Goal: Information Seeking & Learning: Learn about a topic

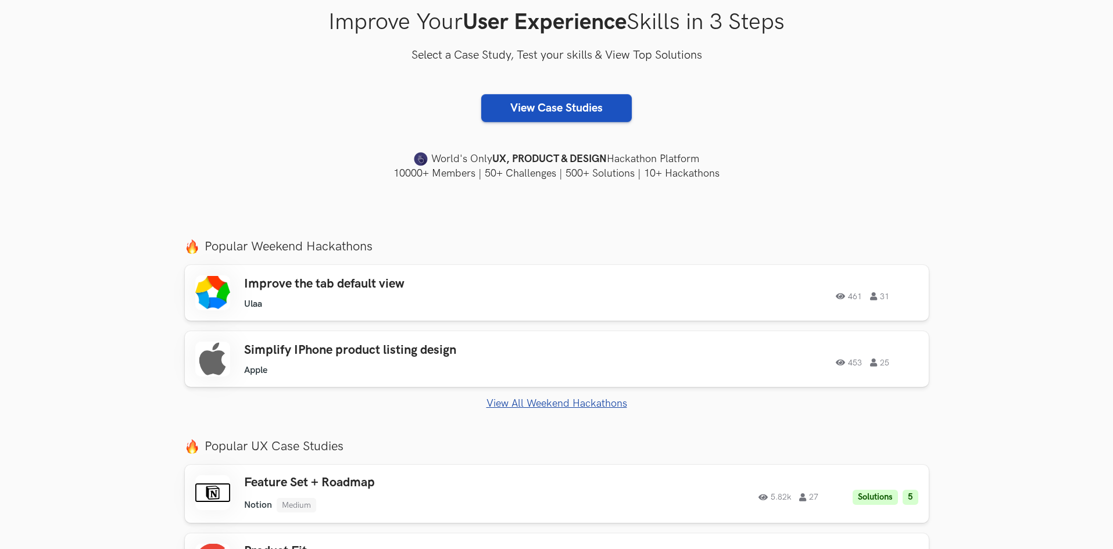
scroll to position [232, 0]
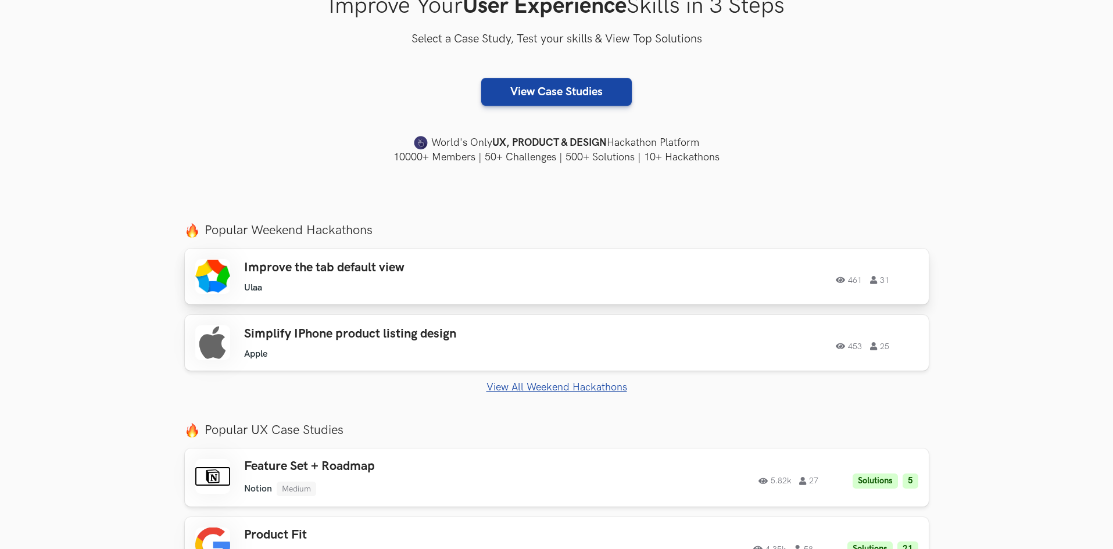
click at [482, 266] on h3 "Improve the tab default view" at bounding box center [409, 267] width 330 height 15
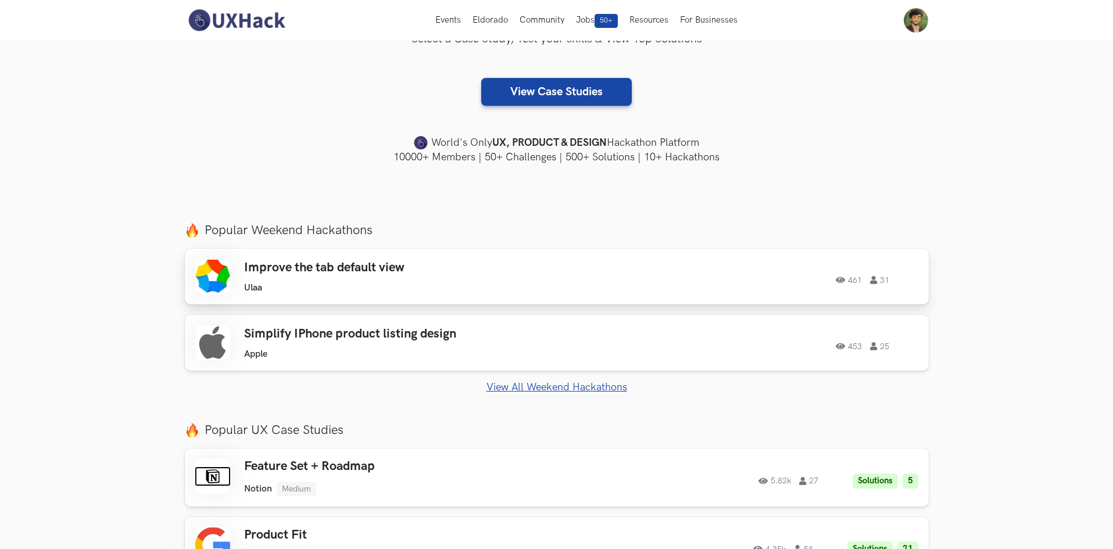
scroll to position [0, 0]
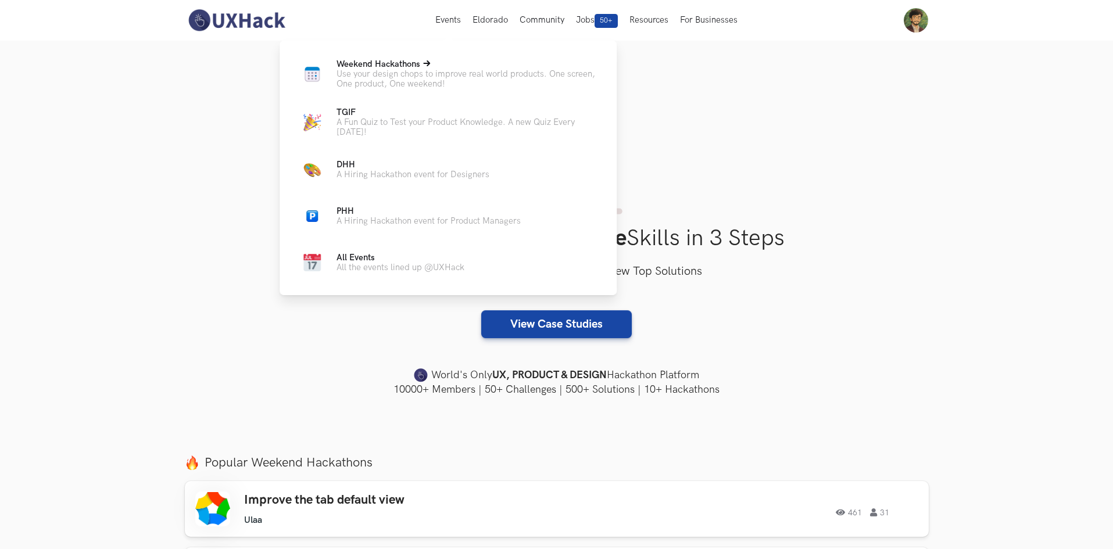
click at [417, 77] on p "Use your design chops to improve real world products. One screen, One product, …" at bounding box center [467, 79] width 262 height 20
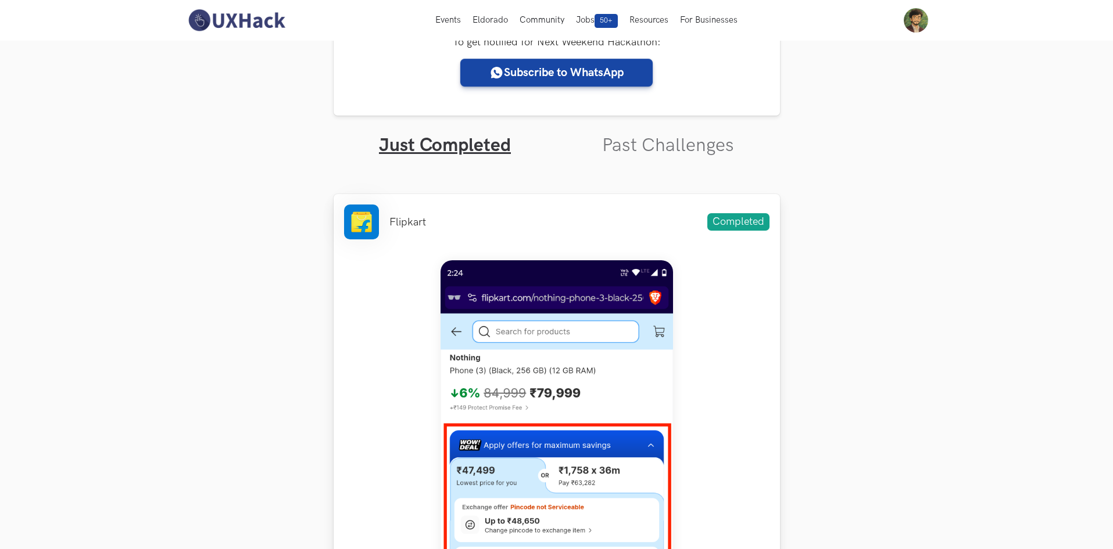
scroll to position [291, 0]
click at [597, 316] on img at bounding box center [557, 519] width 232 height 517
click at [665, 148] on link "Past Challenges" at bounding box center [668, 146] width 132 height 23
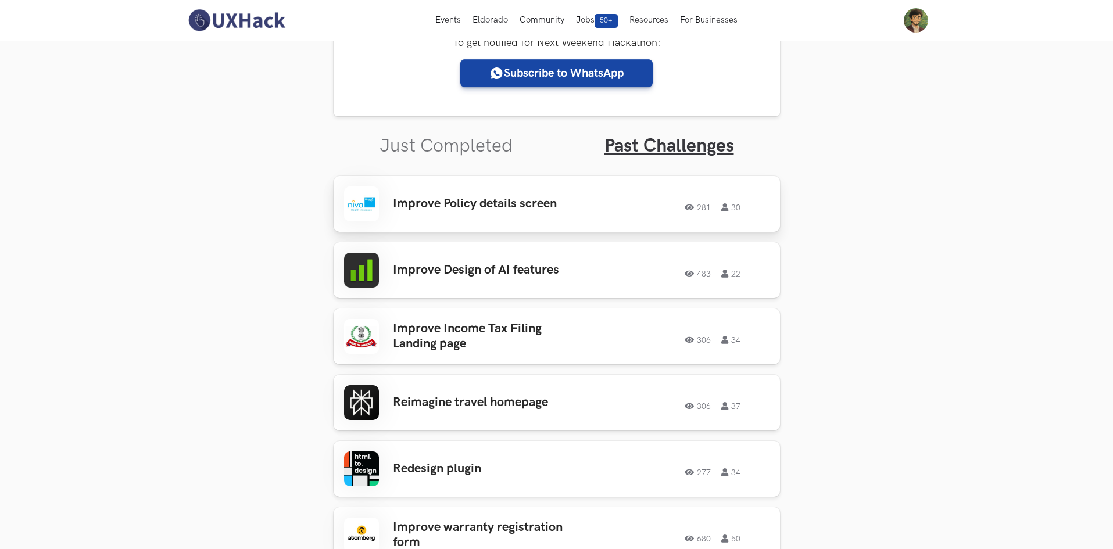
click at [474, 225] on link "Improve Policy details screen 281 30 281 30" at bounding box center [557, 204] width 446 height 56
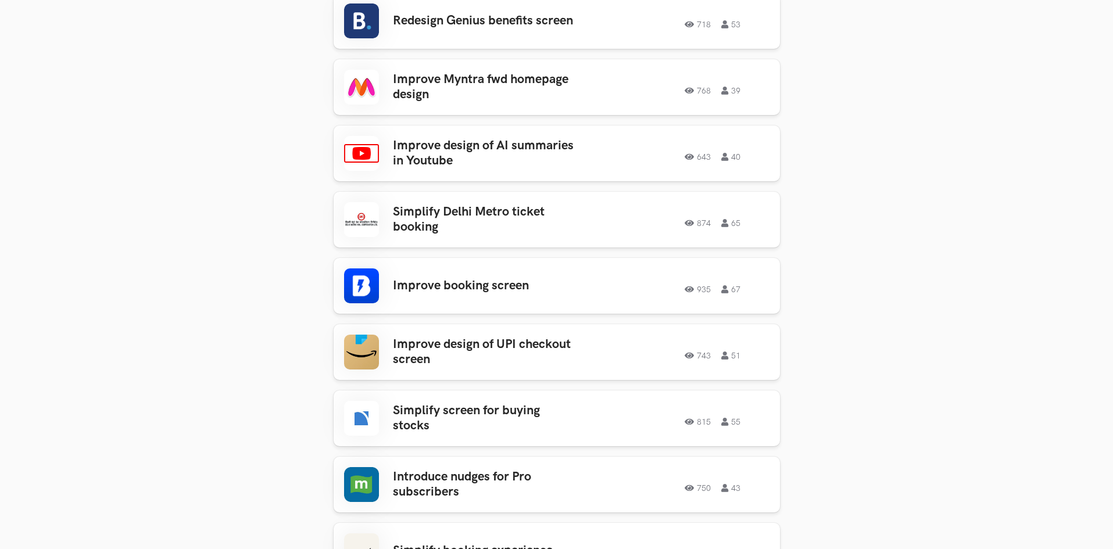
scroll to position [1627, 0]
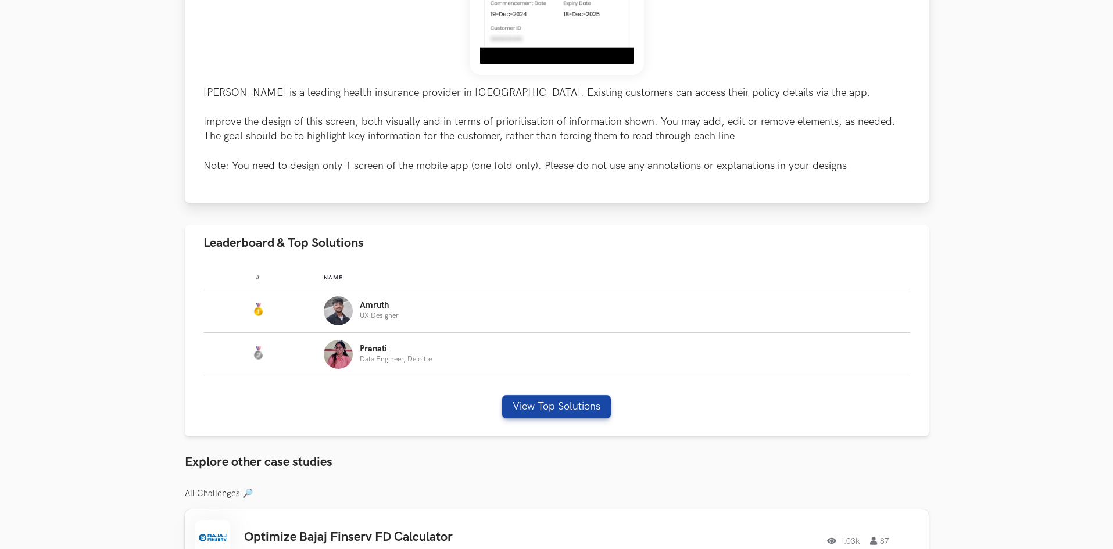
scroll to position [465, 0]
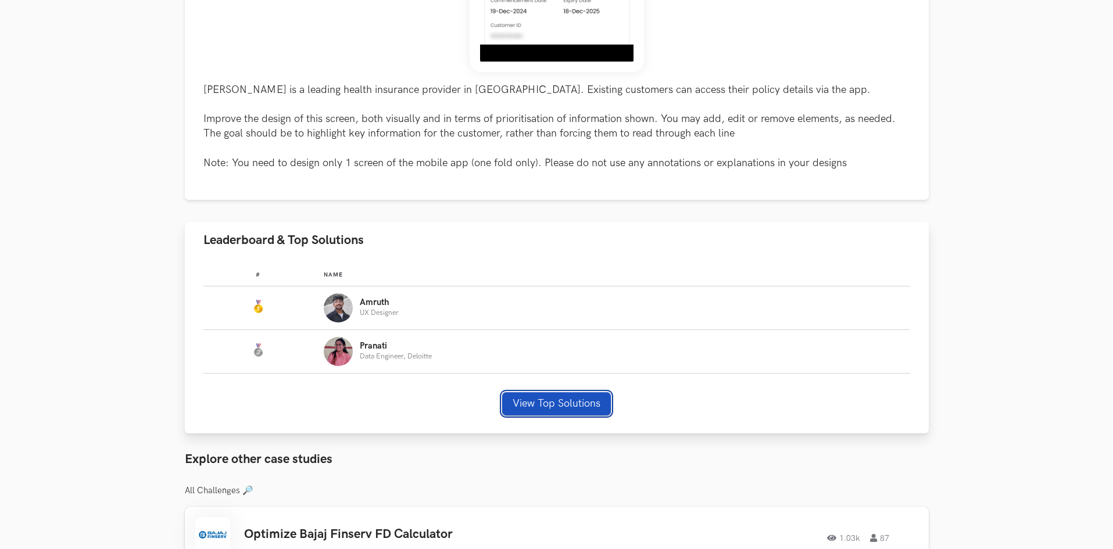
click at [574, 407] on button "View Top Solutions" at bounding box center [556, 403] width 109 height 23
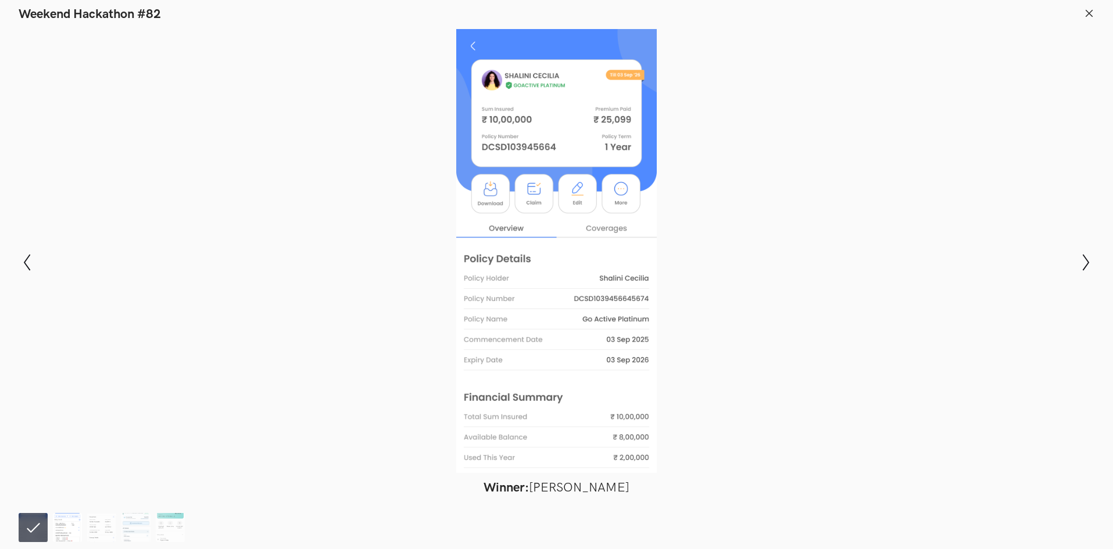
click at [63, 521] on img at bounding box center [67, 527] width 29 height 29
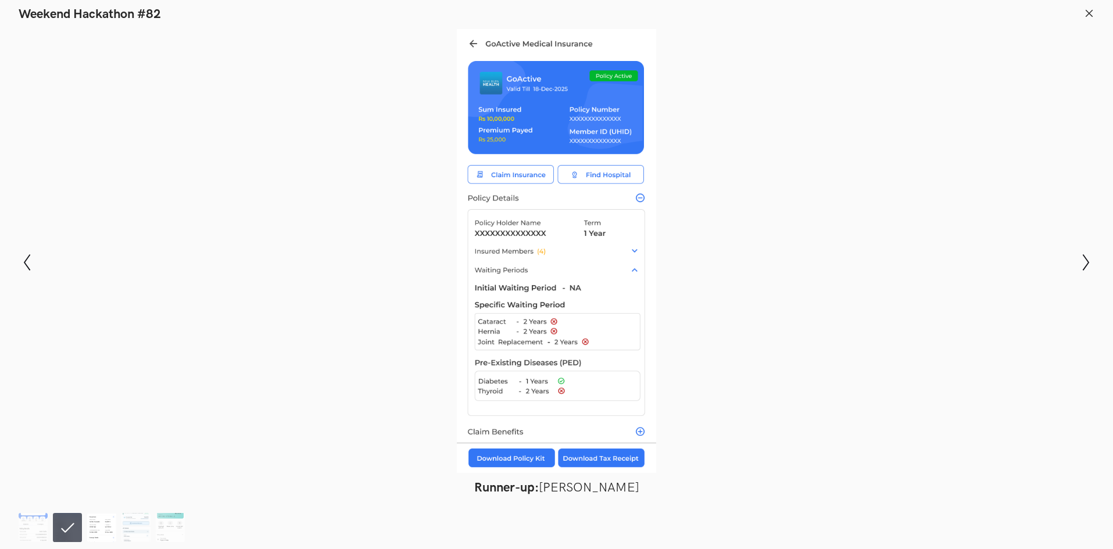
click at [96, 525] on img at bounding box center [101, 527] width 29 height 29
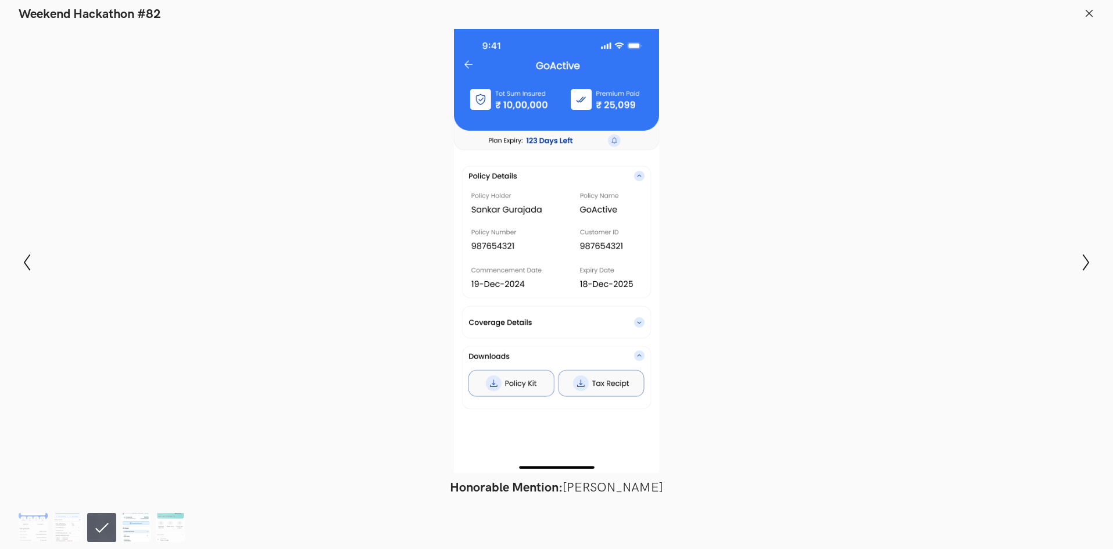
click at [146, 535] on img at bounding box center [135, 527] width 29 height 29
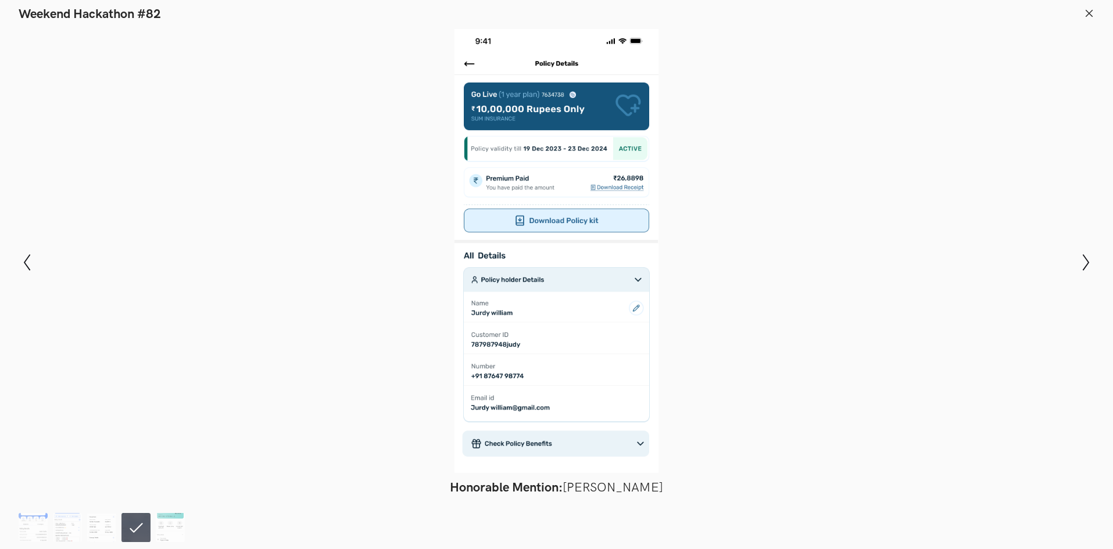
click at [185, 540] on ol at bounding box center [104, 527] width 171 height 29
click at [176, 534] on img at bounding box center [170, 527] width 29 height 29
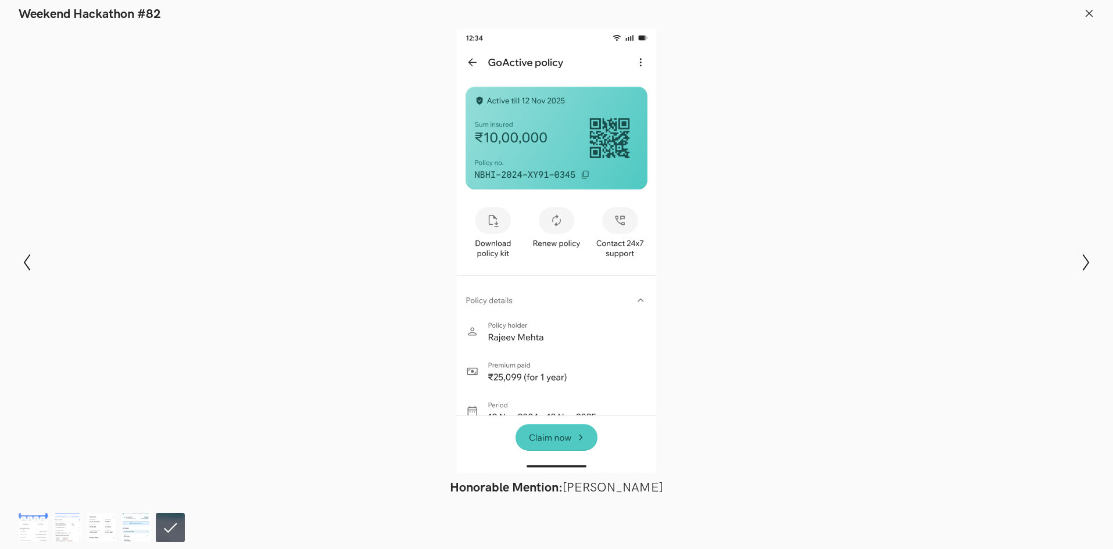
click at [266, 166] on div at bounding box center [556, 251] width 1028 height 444
click at [1082, 11] on header "Weekend Hackathon #82" at bounding box center [556, 11] width 1113 height 22
click at [1082, 13] on header "Weekend Hackathon #82" at bounding box center [556, 11] width 1113 height 22
click at [1088, 15] on icon at bounding box center [1089, 13] width 10 height 10
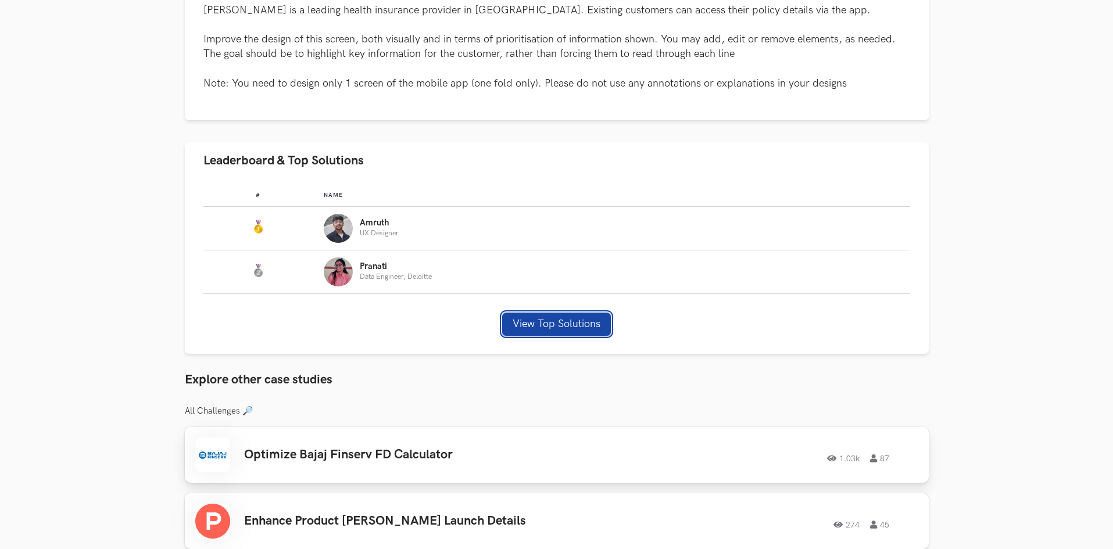
scroll to position [581, 0]
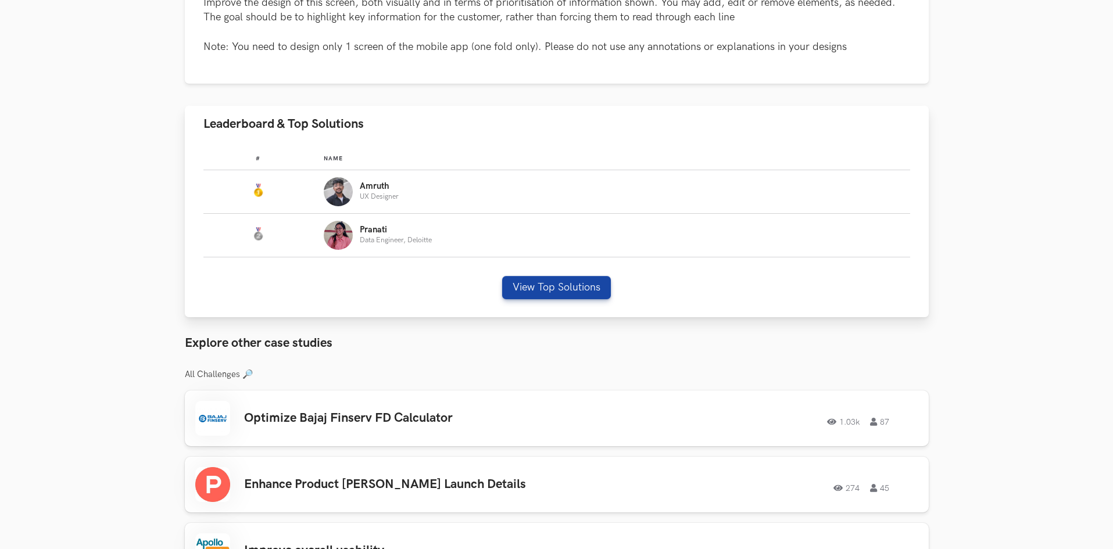
click at [383, 196] on p "UX Designer" at bounding box center [379, 197] width 39 height 8
drag, startPoint x: 499, startPoint y: 262, endPoint x: 516, endPoint y: 288, distance: 30.8
click at [502, 267] on div "# Name #: Name: Amruth UX Designer #: Name: Pranati Data Engineer, Deloitte Vie…" at bounding box center [557, 230] width 744 height 176
click at [516, 288] on button "View Top Solutions" at bounding box center [556, 287] width 109 height 23
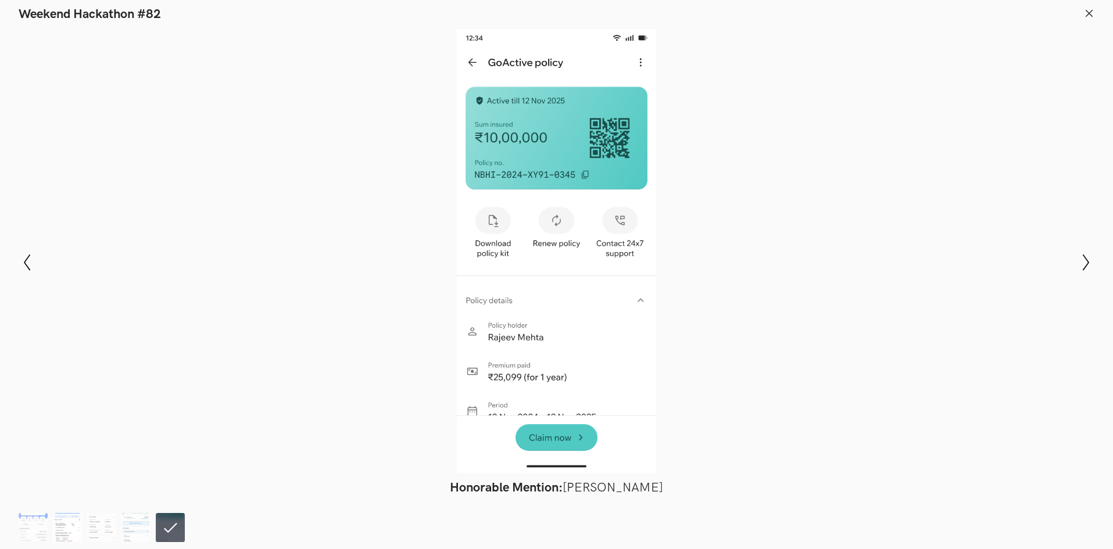
scroll to position [639, 0]
click at [31, 532] on img at bounding box center [33, 527] width 29 height 29
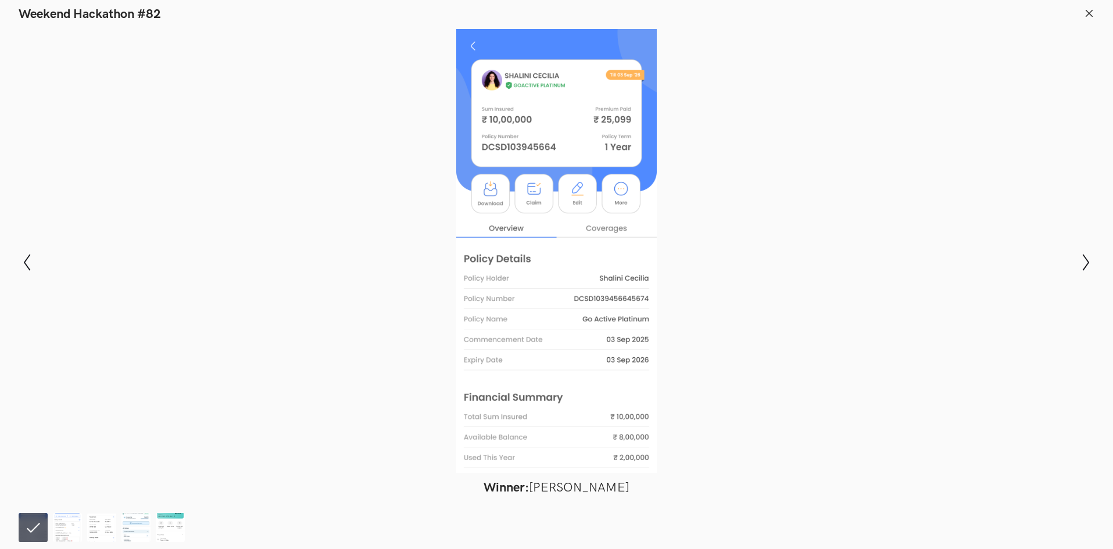
scroll to position [523, 0]
click at [1089, 18] on icon at bounding box center [1089, 13] width 10 height 10
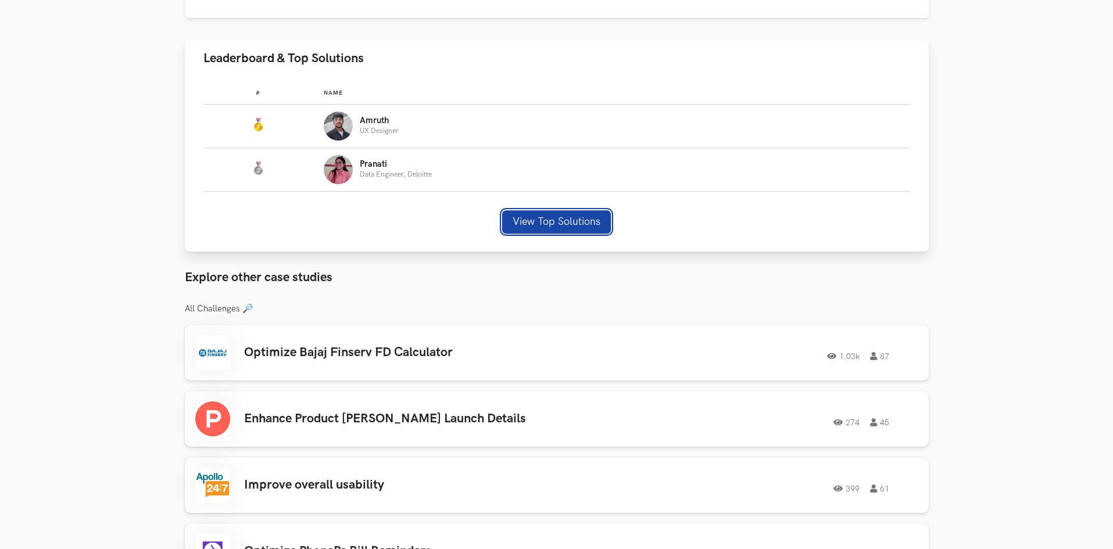
scroll to position [756, 0]
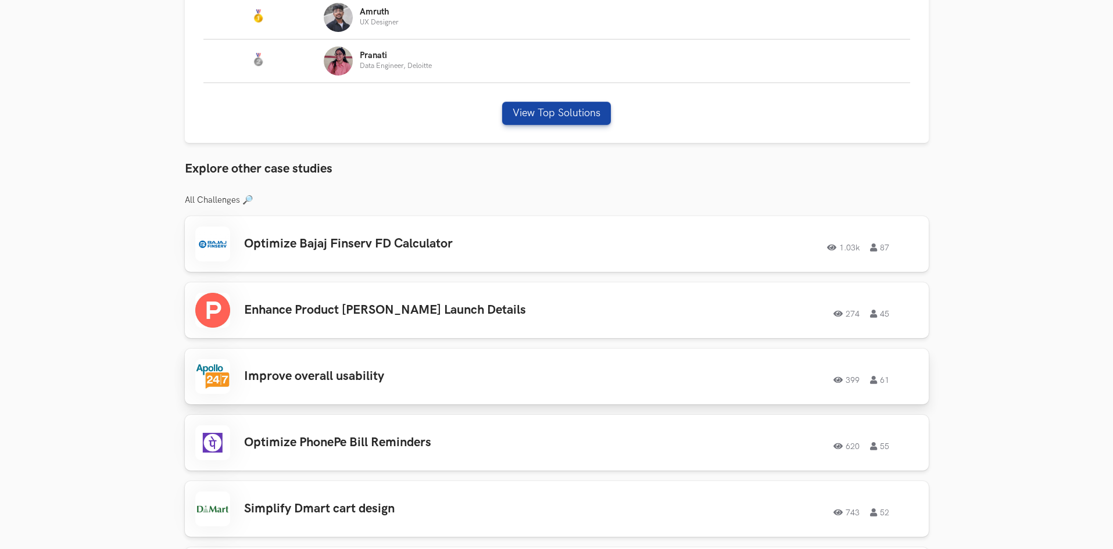
click at [299, 377] on h3 "Improve overall usability" at bounding box center [409, 376] width 330 height 15
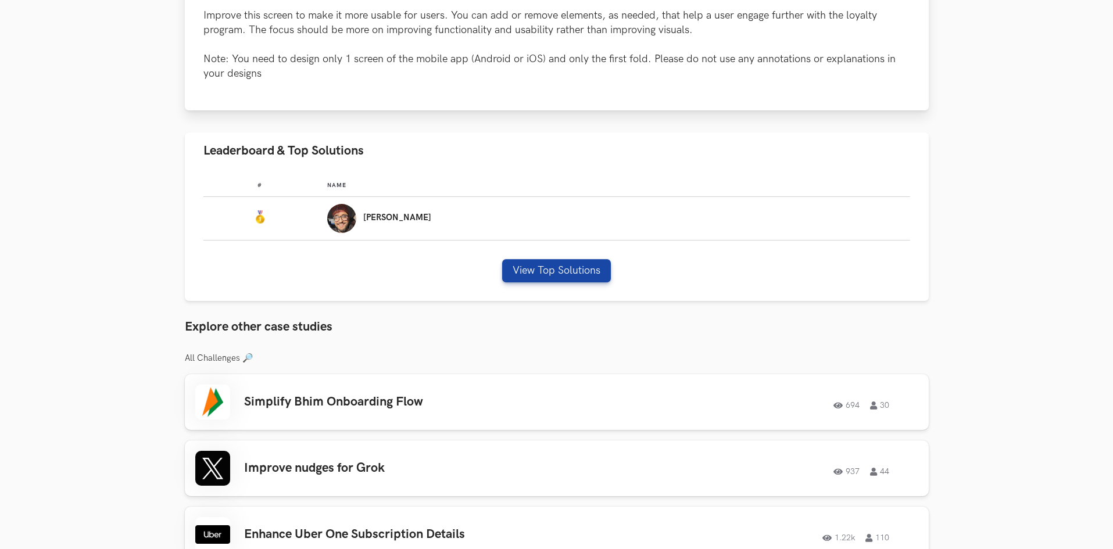
scroll to position [639, 0]
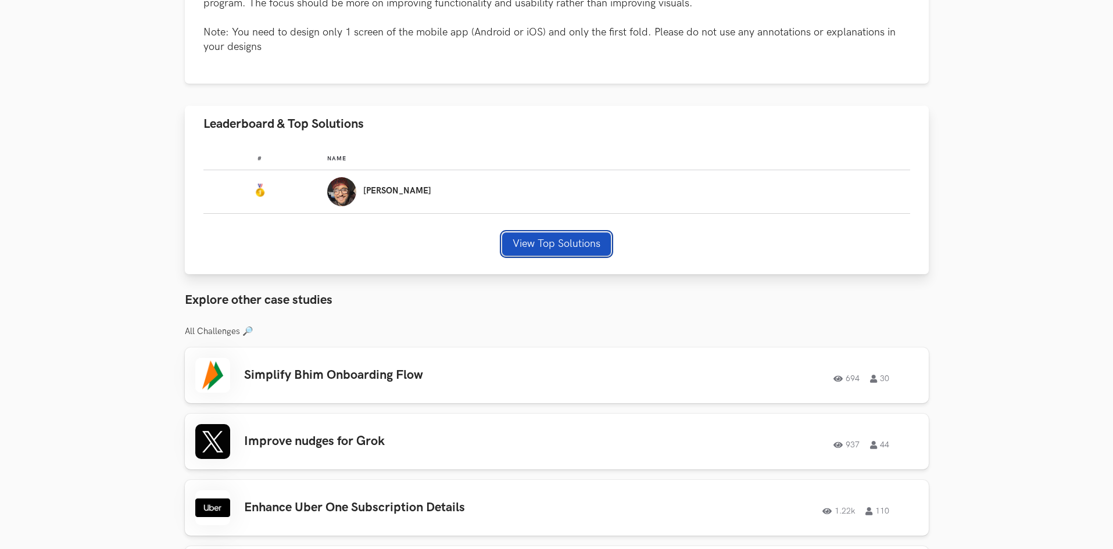
click at [504, 242] on button "View Top Solutions" at bounding box center [556, 243] width 109 height 23
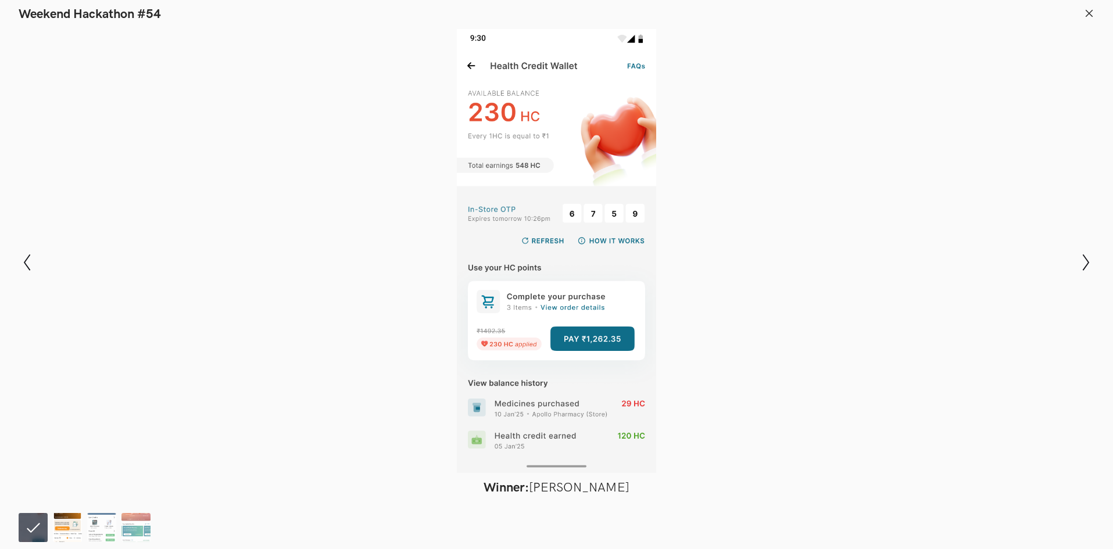
click at [63, 522] on img at bounding box center [67, 527] width 29 height 29
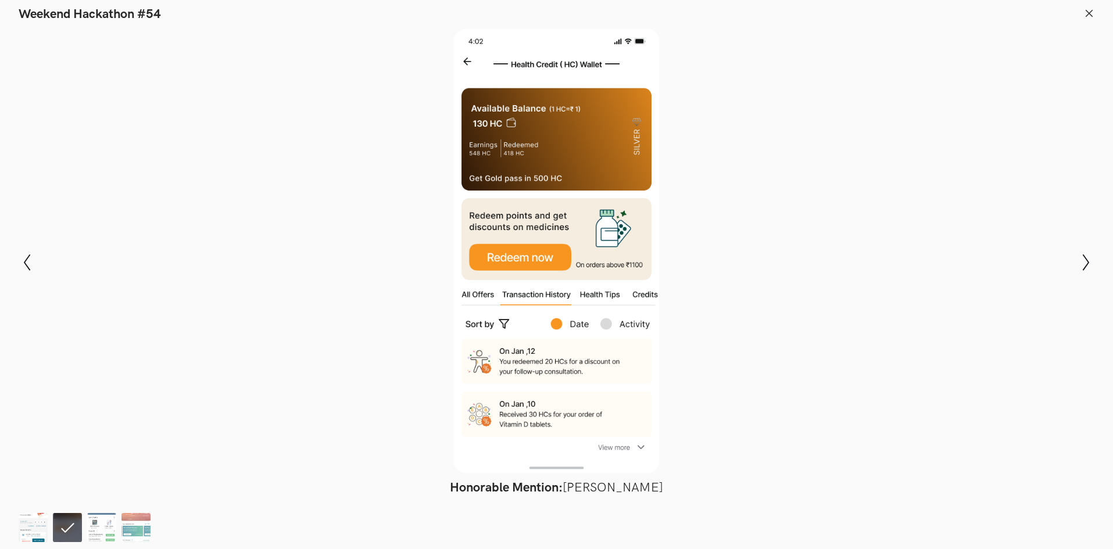
click at [38, 521] on img at bounding box center [33, 527] width 29 height 29
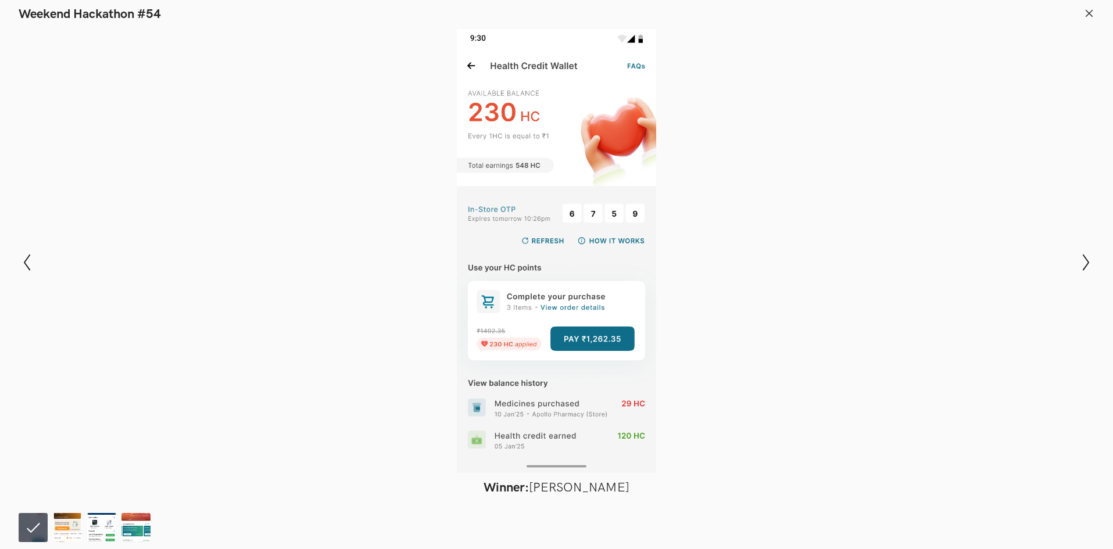
click at [1090, 9] on icon at bounding box center [1089, 13] width 10 height 10
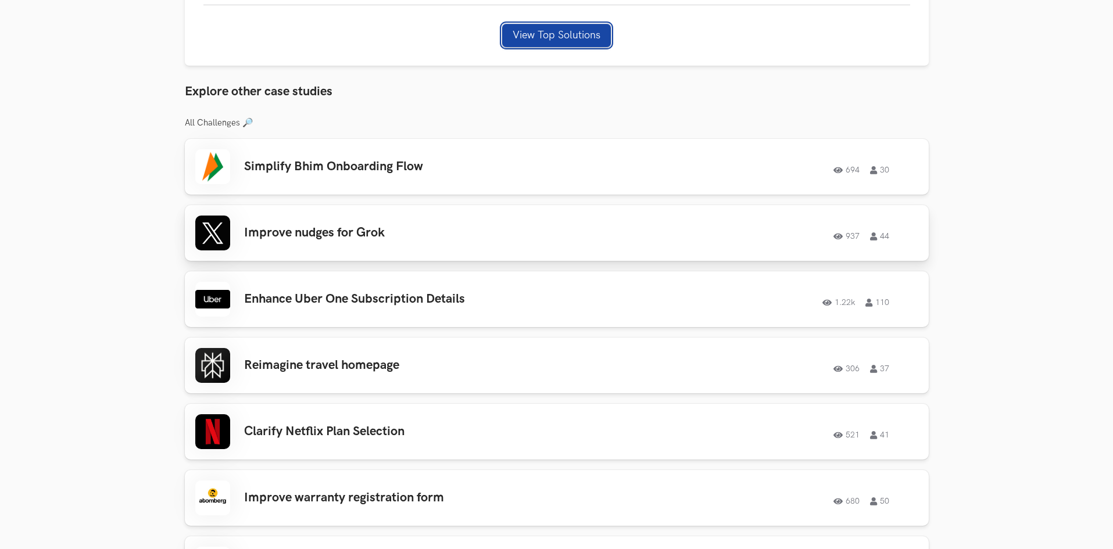
scroll to position [930, 0]
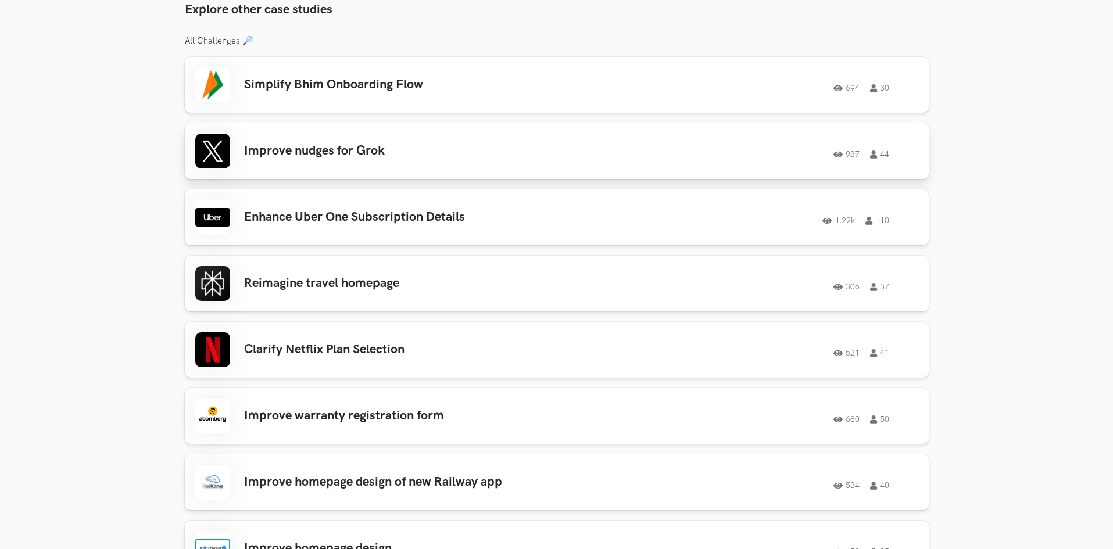
click at [353, 144] on h3 "Improve nudges for Grok" at bounding box center [409, 151] width 330 height 15
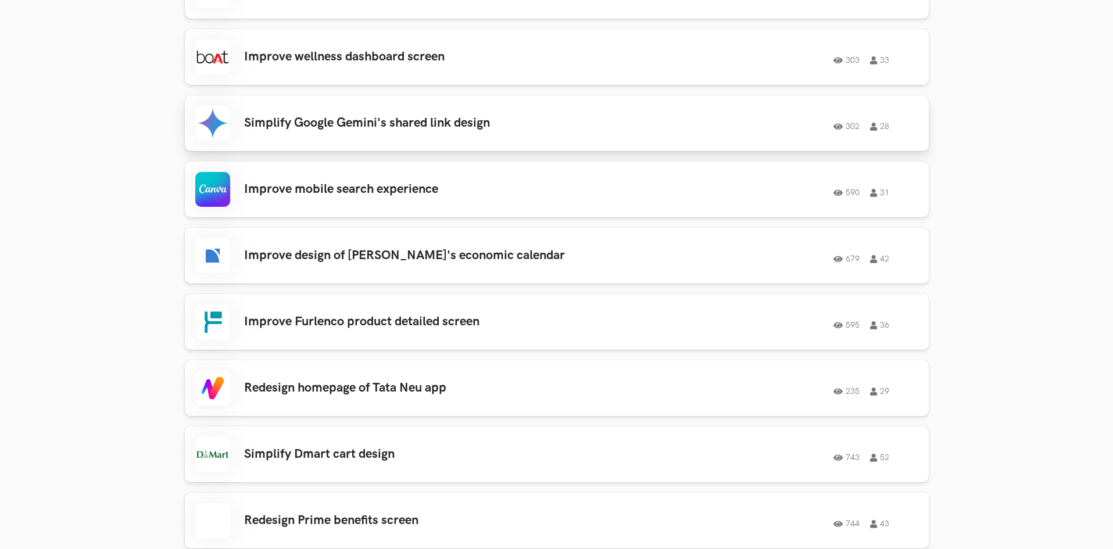
scroll to position [1511, 0]
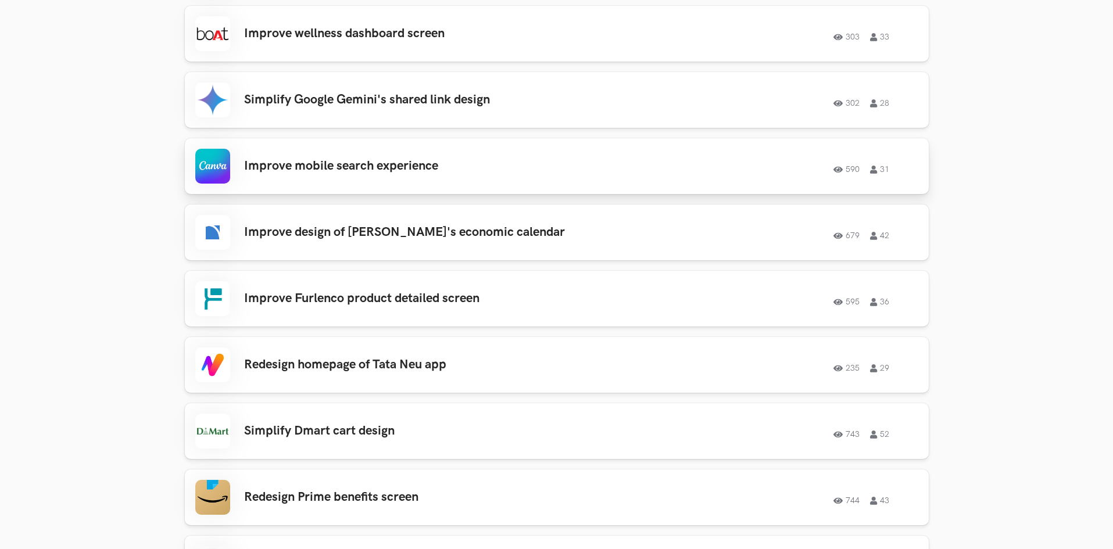
click at [330, 160] on h3 "Improve mobile search experience" at bounding box center [409, 166] width 330 height 15
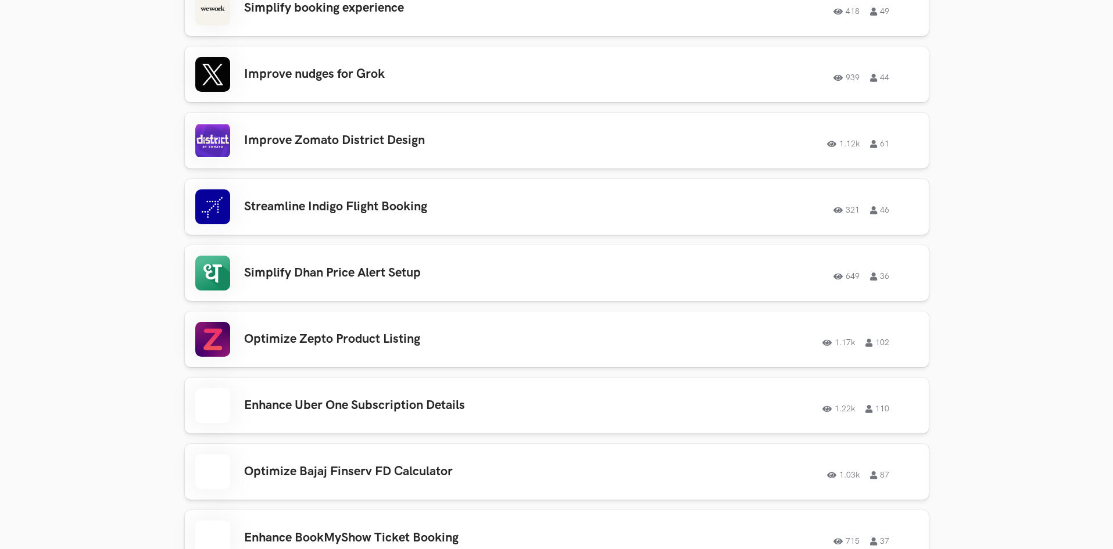
scroll to position [2673, 0]
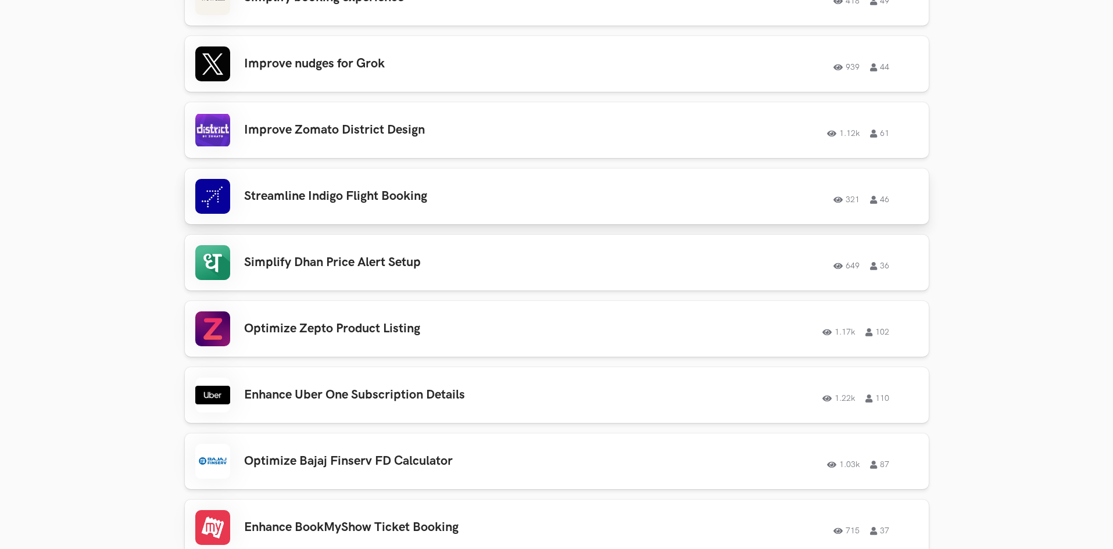
click at [384, 219] on link "Streamline Indigo Flight Booking 321 46 321 46" at bounding box center [557, 197] width 744 height 56
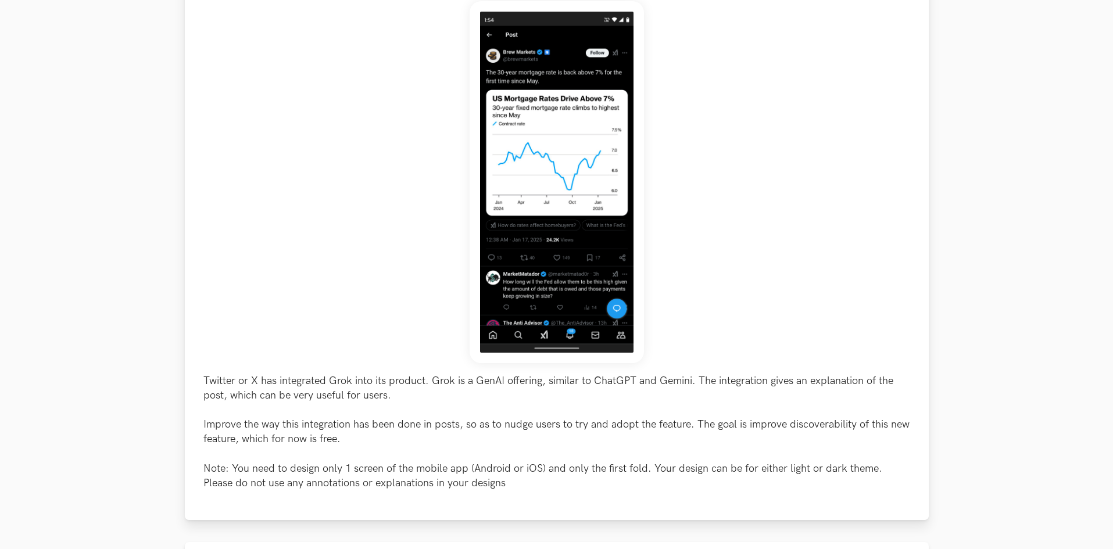
scroll to position [174, 0]
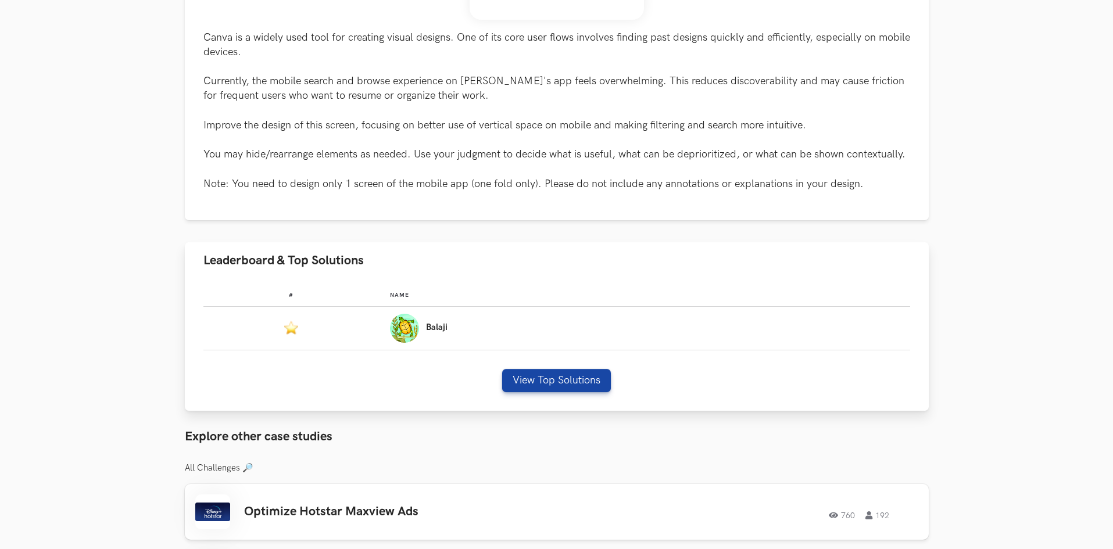
scroll to position [523, 0]
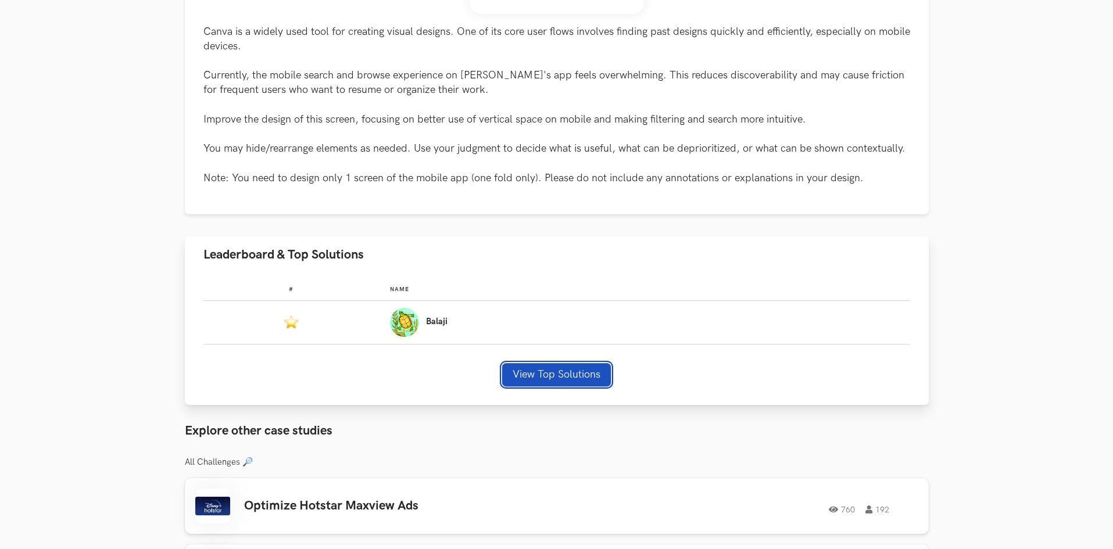
click at [561, 372] on button "View Top Solutions" at bounding box center [556, 374] width 109 height 23
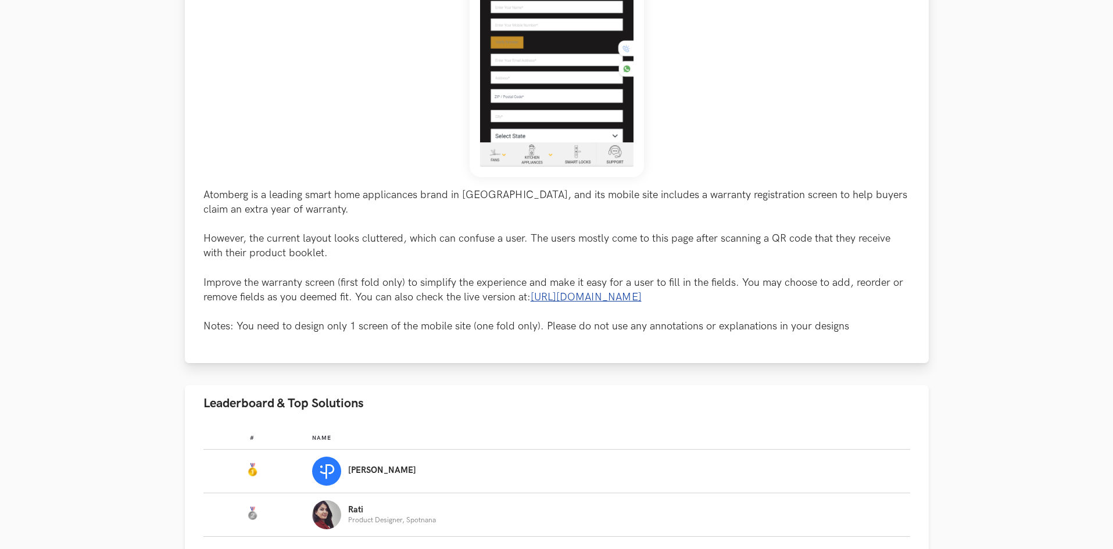
scroll to position [639, 0]
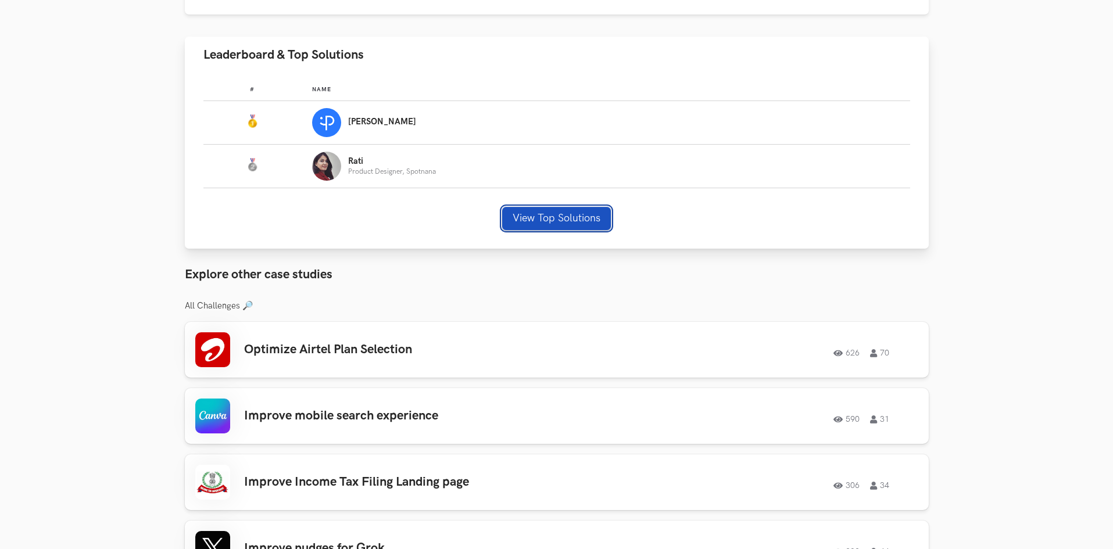
click at [595, 220] on button "View Top Solutions" at bounding box center [556, 218] width 109 height 23
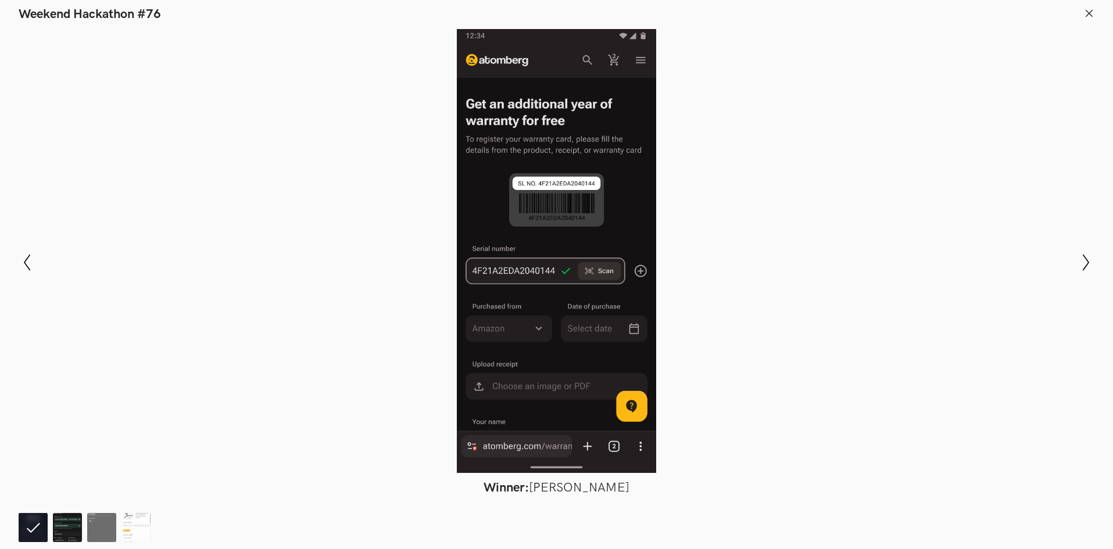
click at [64, 529] on img at bounding box center [67, 527] width 29 height 29
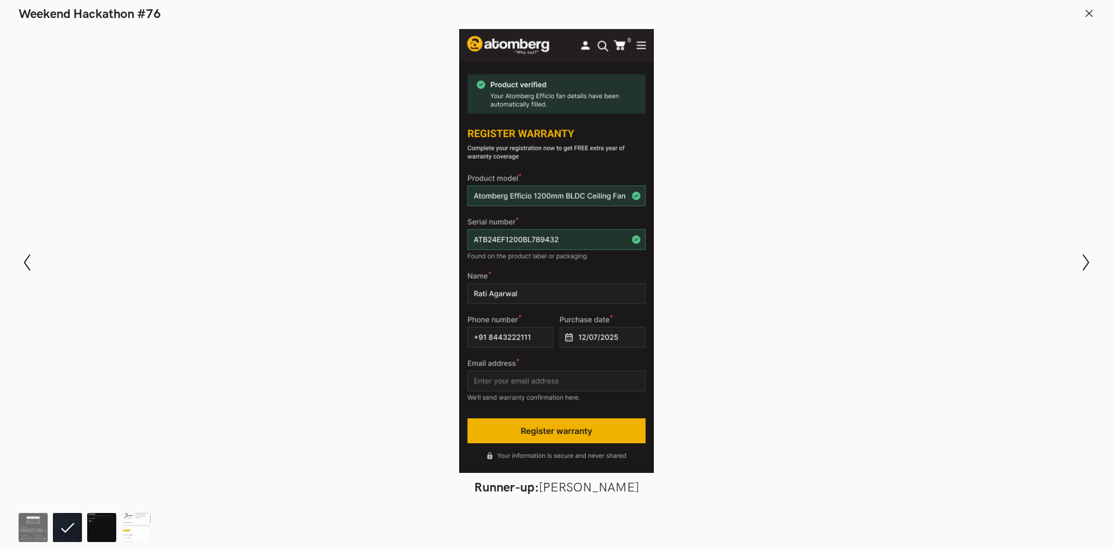
click at [101, 527] on img at bounding box center [101, 527] width 29 height 29
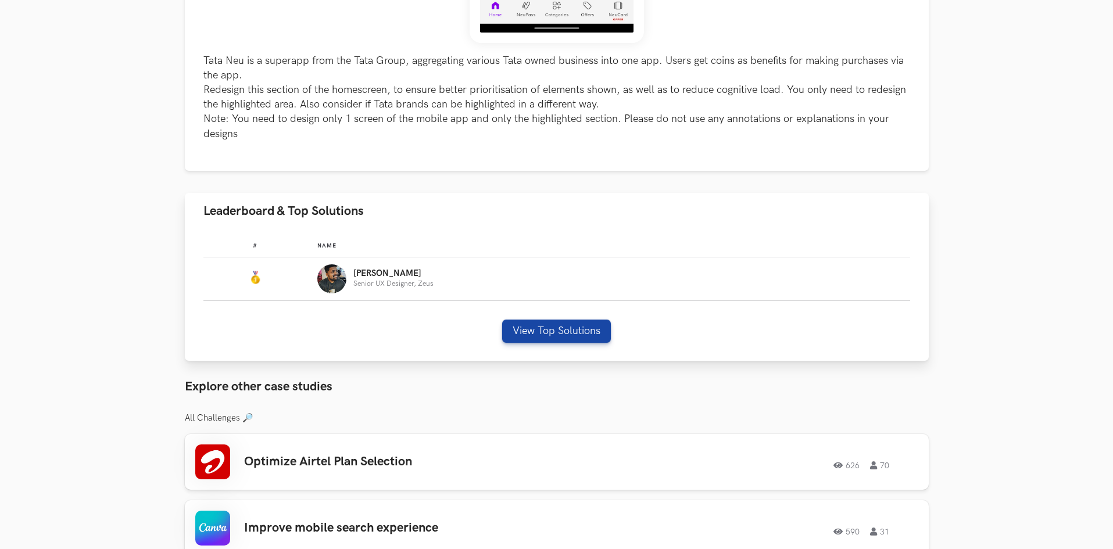
scroll to position [523, 0]
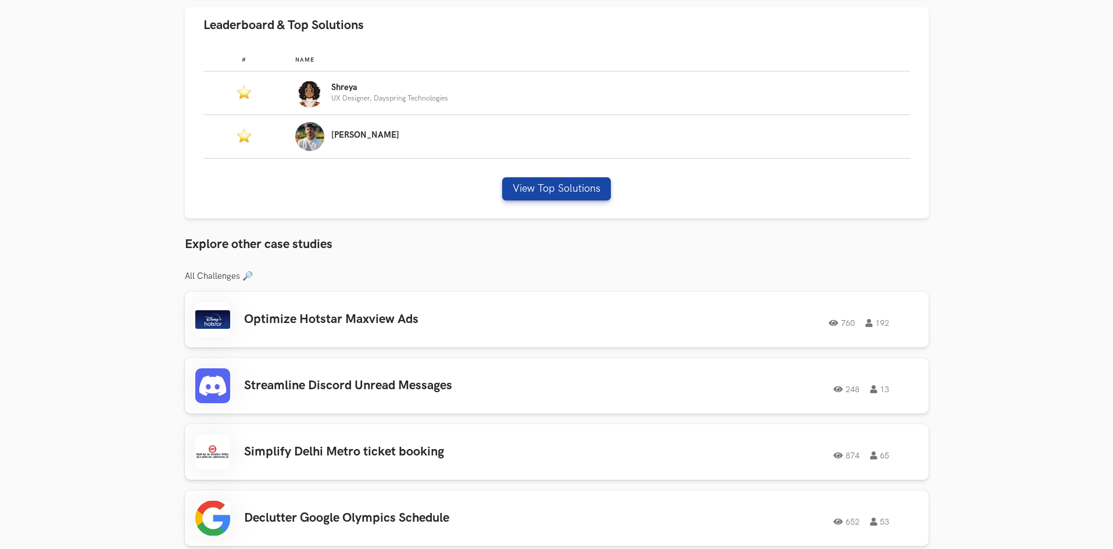
scroll to position [756, 0]
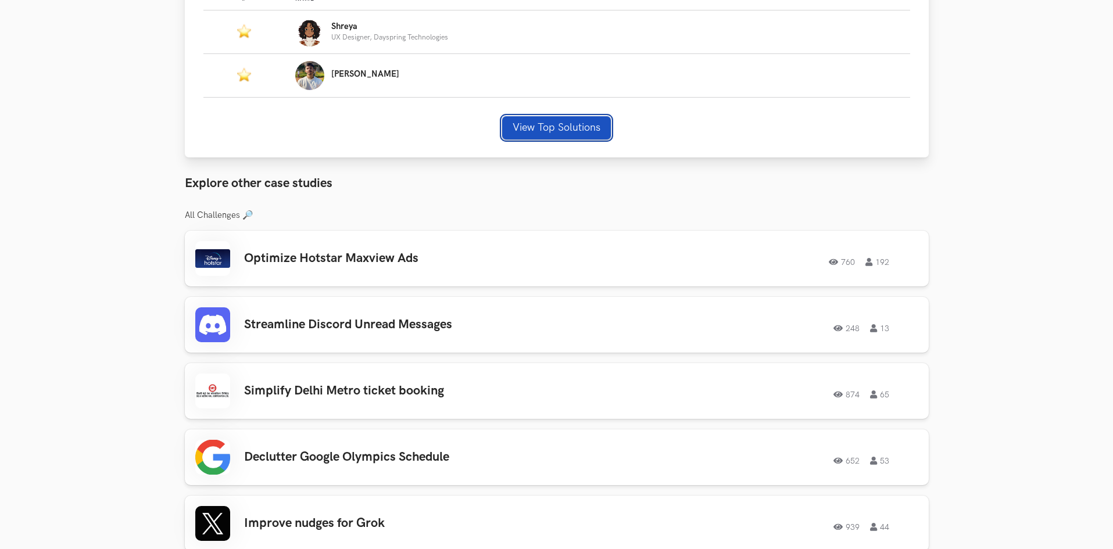
click at [552, 116] on button "View Top Solutions" at bounding box center [556, 127] width 109 height 23
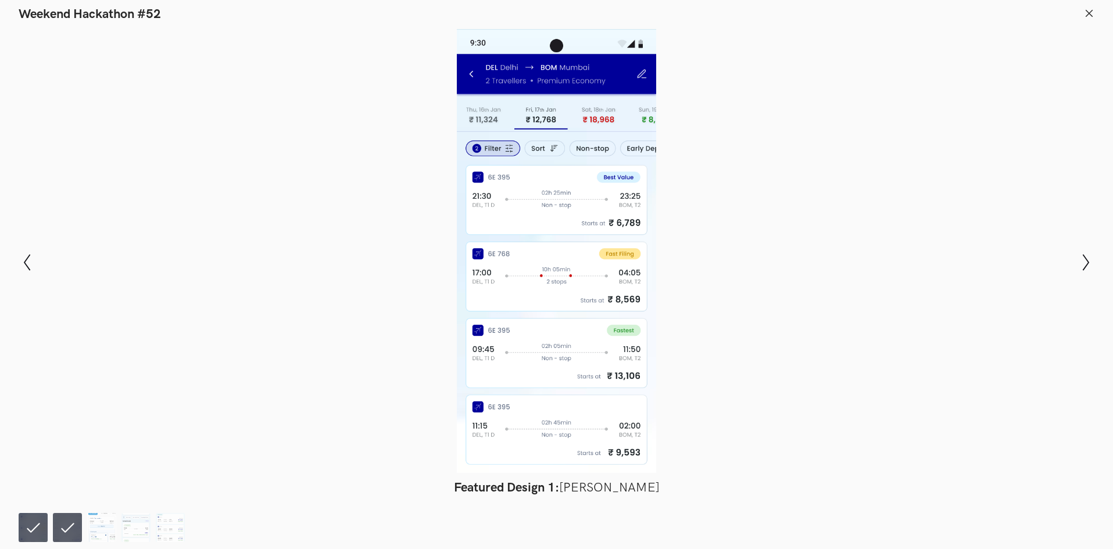
click at [32, 534] on li at bounding box center [33, 527] width 29 height 29
click at [52, 529] on ol at bounding box center [104, 527] width 171 height 29
click at [77, 528] on li at bounding box center [67, 527] width 29 height 29
click at [95, 528] on img at bounding box center [101, 527] width 29 height 29
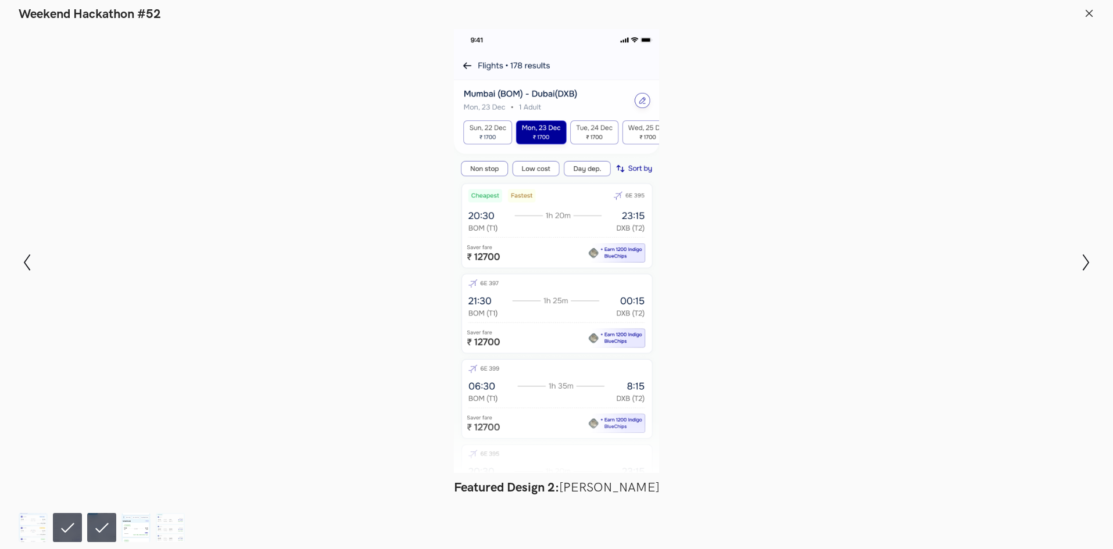
click at [134, 522] on img at bounding box center [135, 527] width 29 height 29
click at [168, 520] on img at bounding box center [170, 527] width 29 height 29
click at [173, 521] on li at bounding box center [170, 527] width 29 height 29
click at [180, 525] on li at bounding box center [170, 527] width 29 height 29
click at [114, 525] on img at bounding box center [101, 527] width 29 height 29
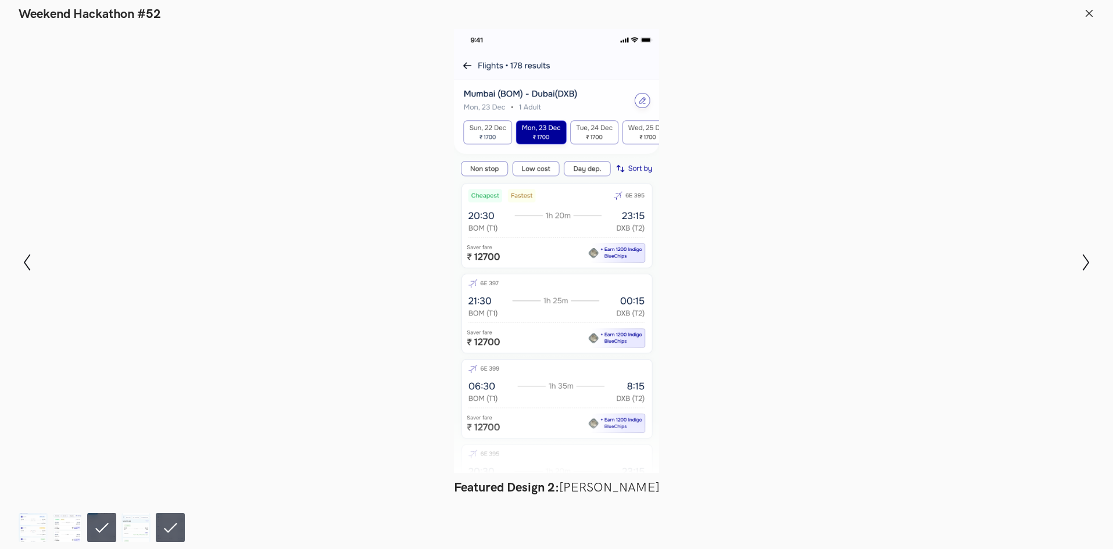
click at [73, 534] on img at bounding box center [67, 527] width 29 height 29
click at [9, 527] on footer at bounding box center [556, 526] width 1113 height 46
click at [44, 525] on img at bounding box center [33, 527] width 29 height 29
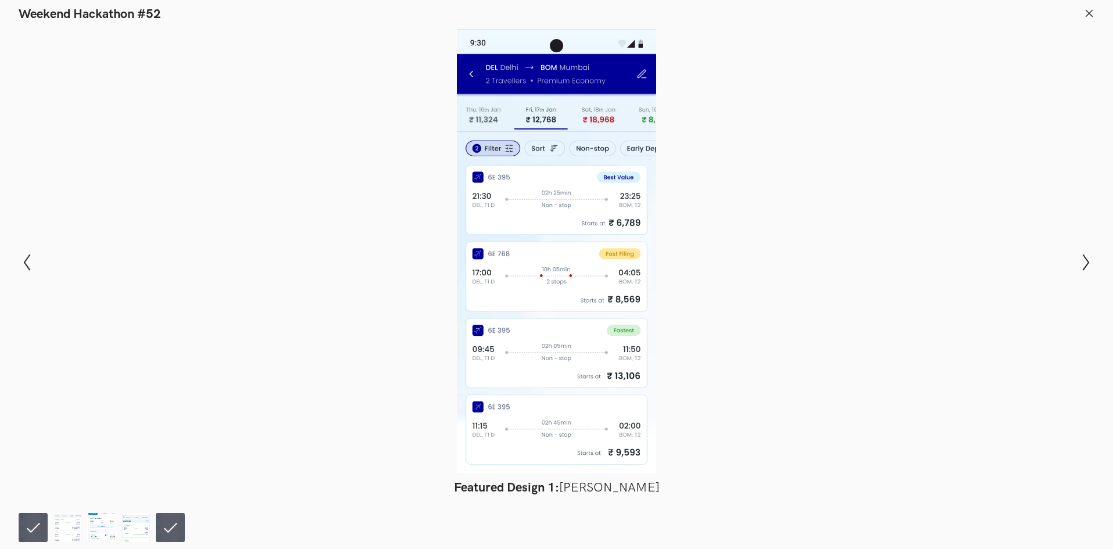
click at [1085, 7] on header "Weekend Hackathon #52" at bounding box center [556, 11] width 1113 height 22
click at [1087, 15] on icon at bounding box center [1089, 13] width 10 height 10
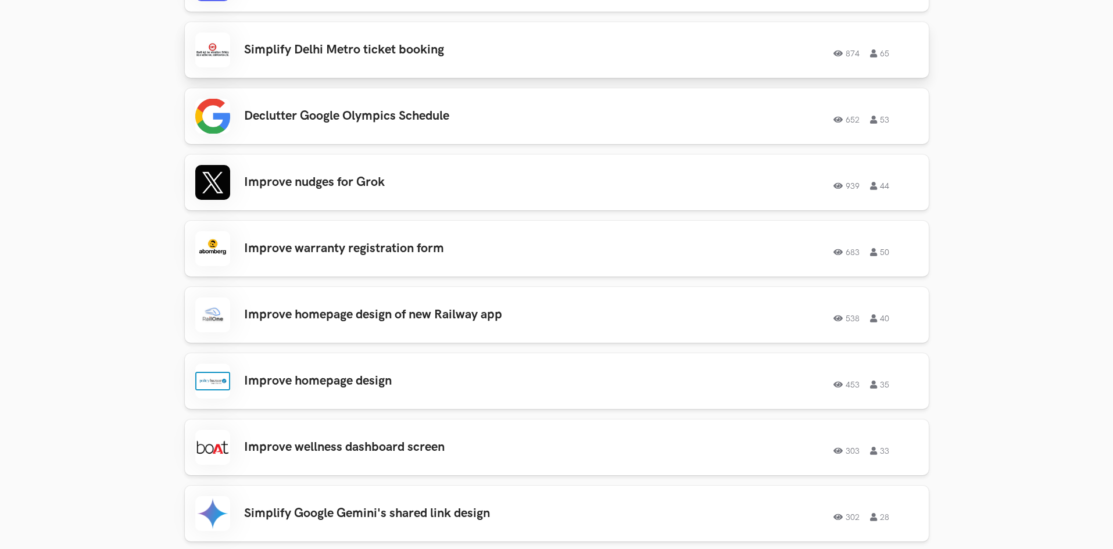
scroll to position [1104, 0]
